Goal: Transaction & Acquisition: Purchase product/service

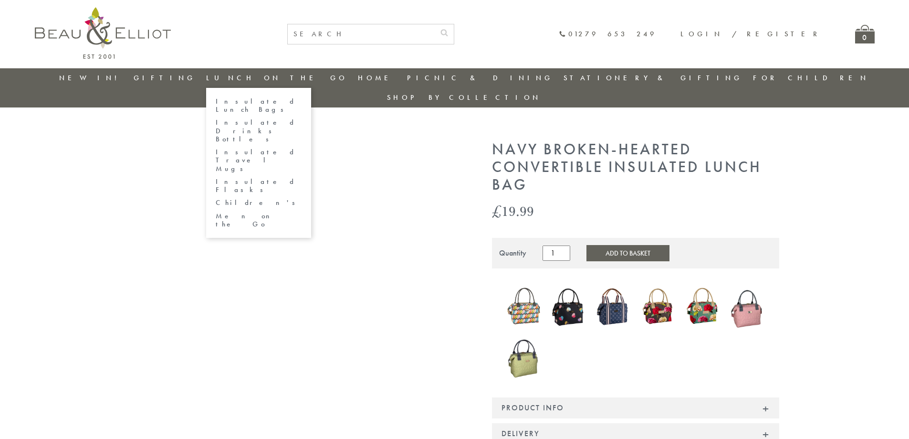
click at [294, 100] on link "Insulated Lunch Bags" at bounding box center [259, 105] width 86 height 17
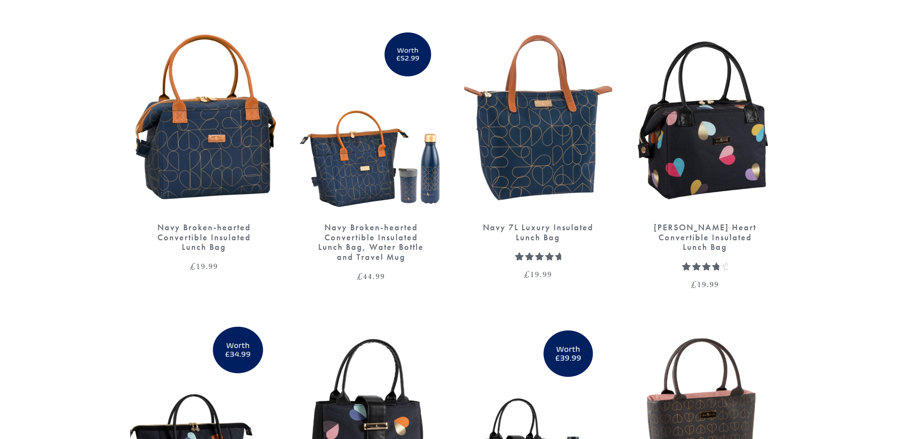
scroll to position [1336, 0]
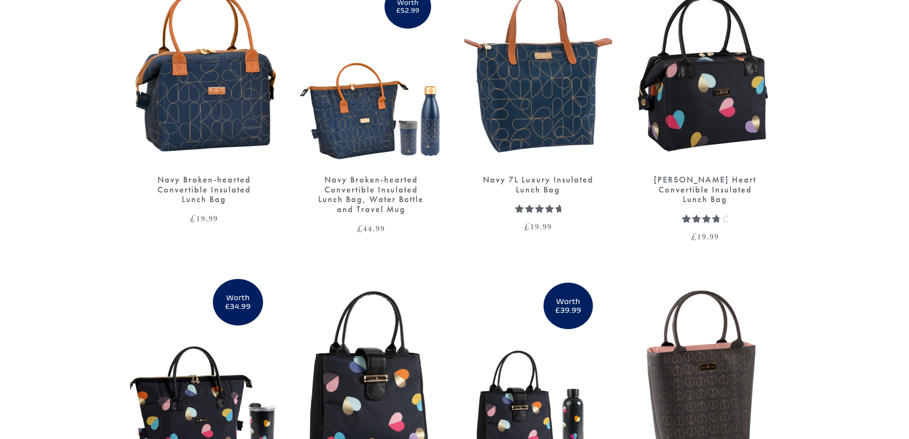
click at [360, 128] on img at bounding box center [371, 69] width 148 height 191
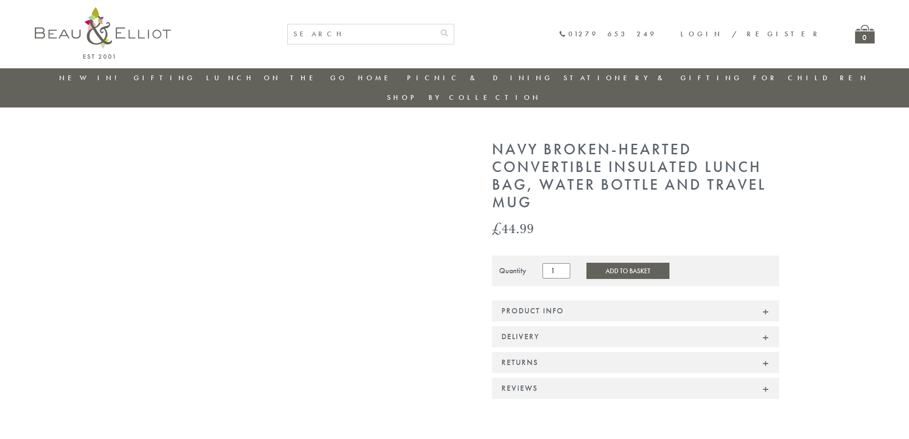
drag, startPoint x: 356, startPoint y: 128, endPoint x: 814, endPoint y: 136, distance: 458.2
click at [814, 141] on section "Navy Broken-hearted Convertible Insulated Lunch Bag, Water Bottle and Travel Mu…" at bounding box center [454, 277] width 909 height 272
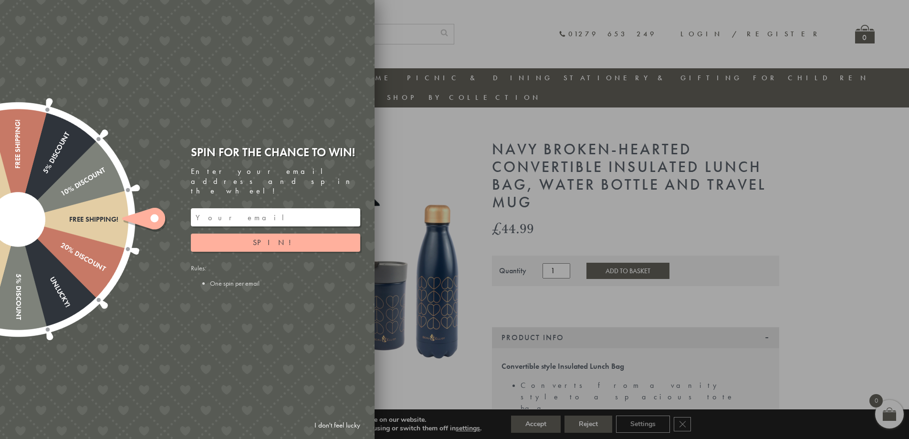
click at [800, 219] on div at bounding box center [454, 219] width 909 height 439
click at [348, 425] on link "I don't feel lucky" at bounding box center [337, 425] width 55 height 18
